Goal: Transaction & Acquisition: Purchase product/service

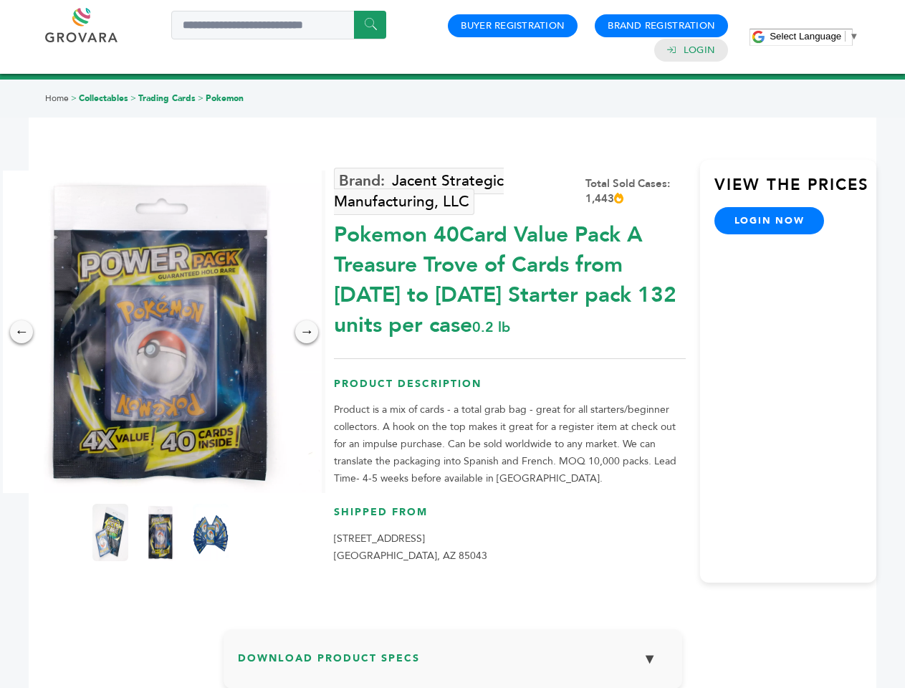
click at [814, 36] on span "Select Language" at bounding box center [805, 36] width 72 height 11
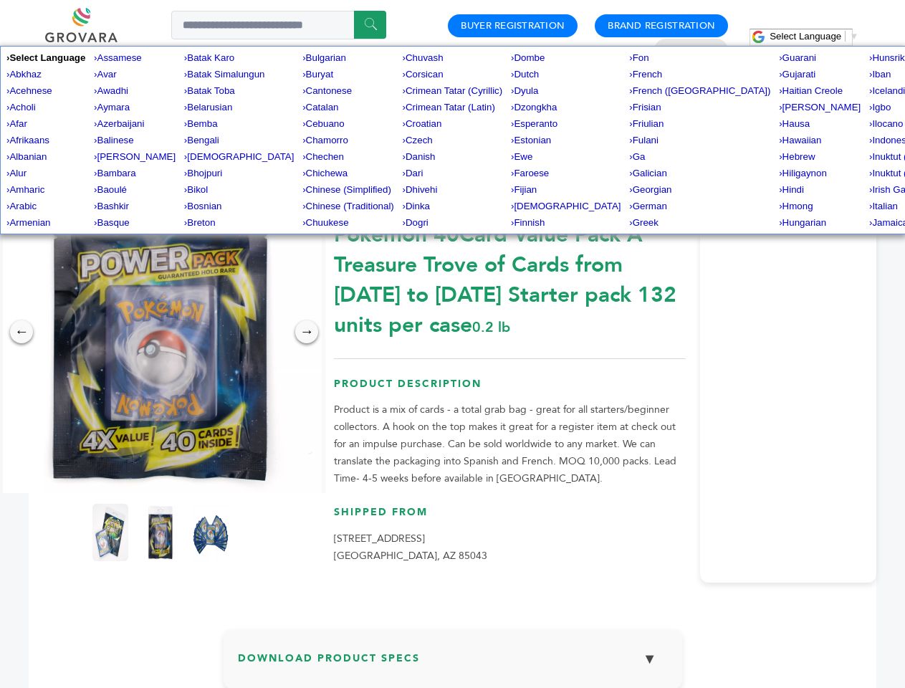
click at [160, 332] on img at bounding box center [160, 331] width 322 height 322
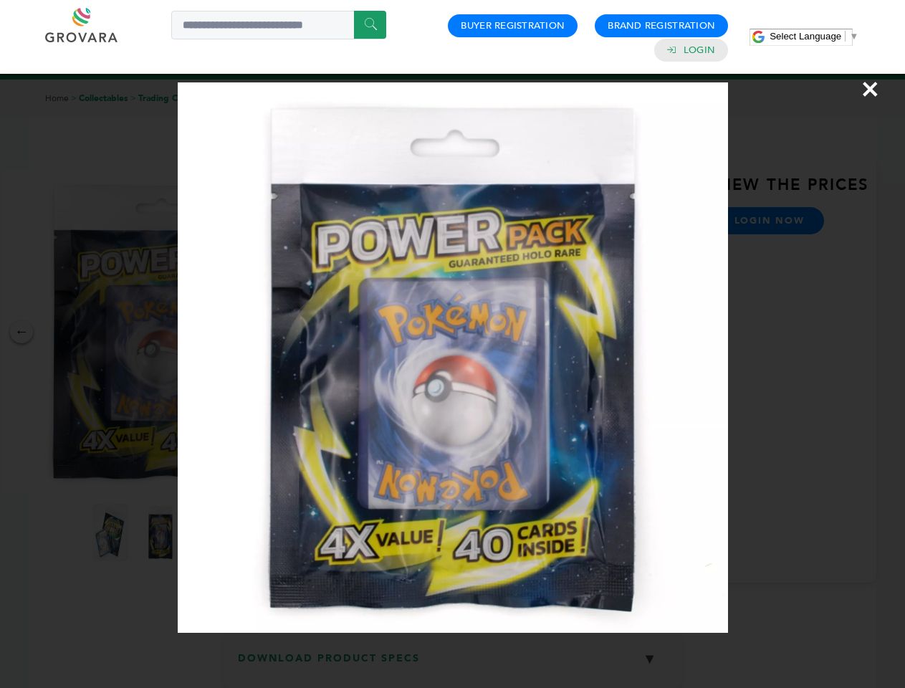
click at [21, 332] on div "×" at bounding box center [452, 344] width 905 height 688
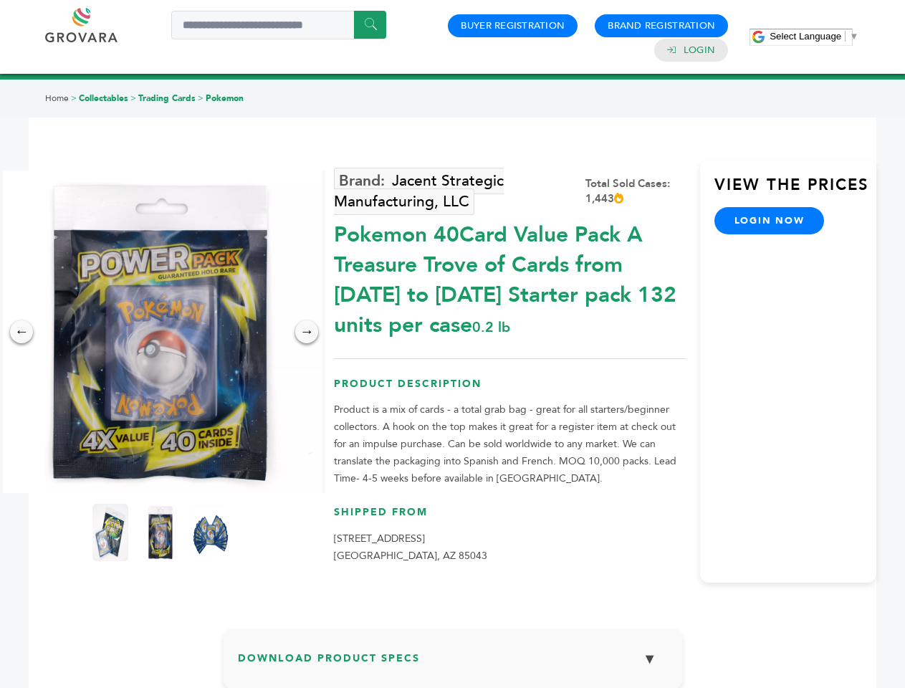
click at [307, 332] on div "→" at bounding box center [306, 331] width 23 height 23
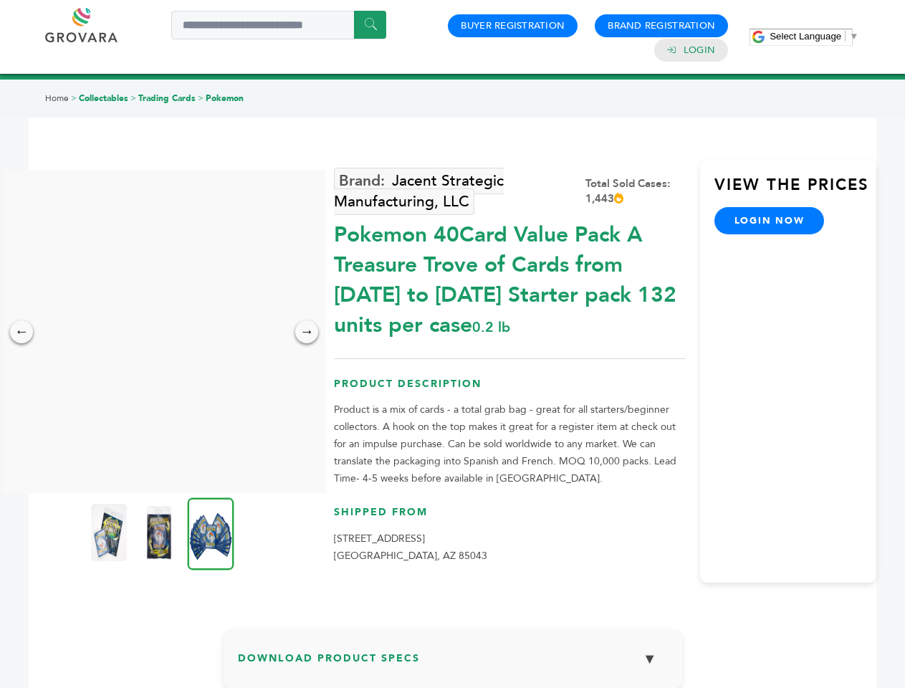
click at [110, 532] on img at bounding box center [109, 531] width 36 height 57
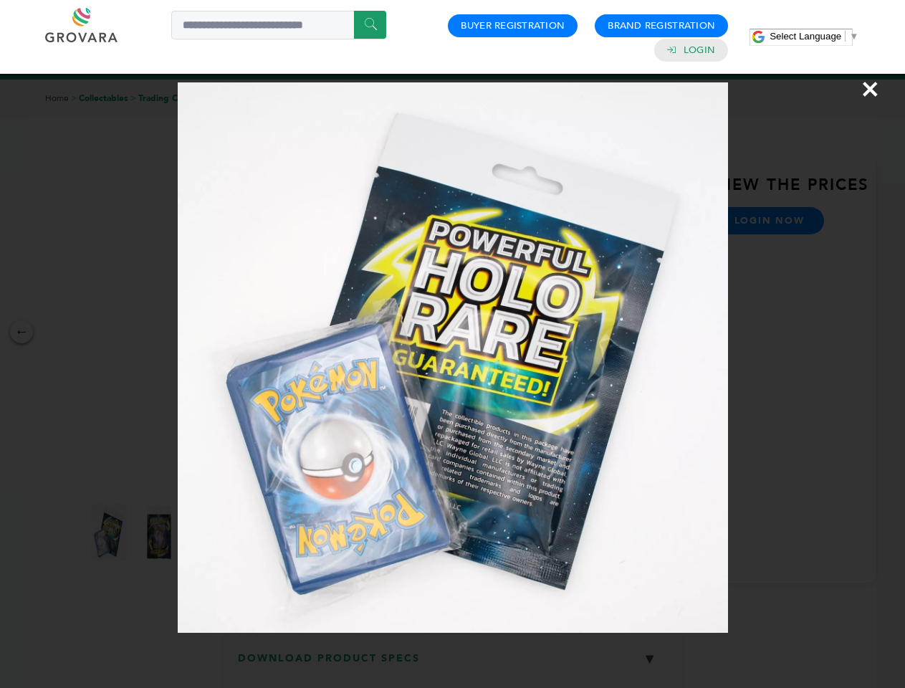
click at [160, 532] on div "×" at bounding box center [452, 344] width 905 height 688
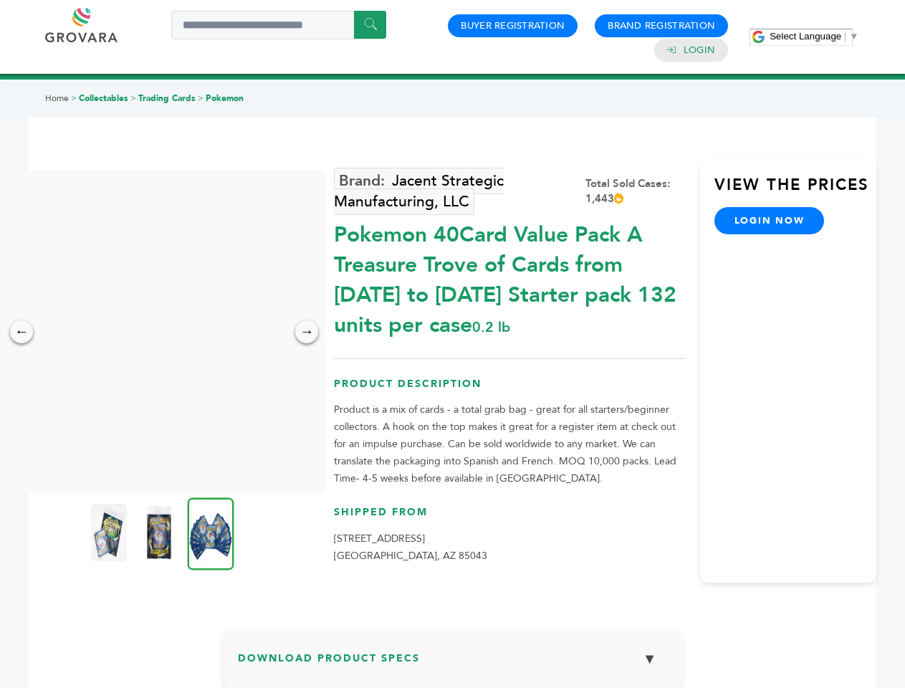
click at [211, 532] on img at bounding box center [211, 533] width 47 height 72
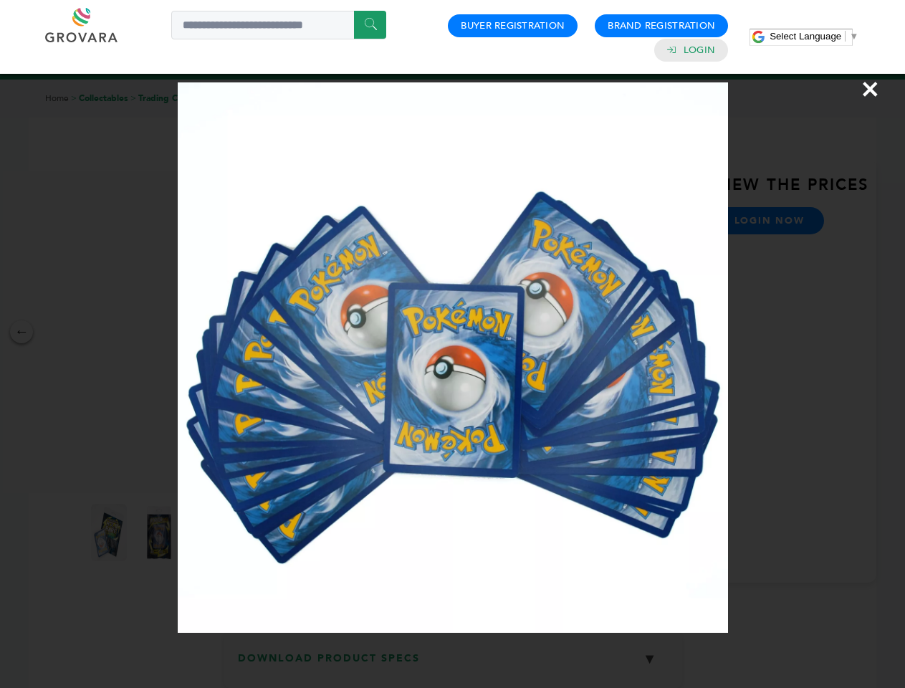
click at [453, 664] on div "×" at bounding box center [452, 344] width 905 height 688
